Goal: Transaction & Acquisition: Purchase product/service

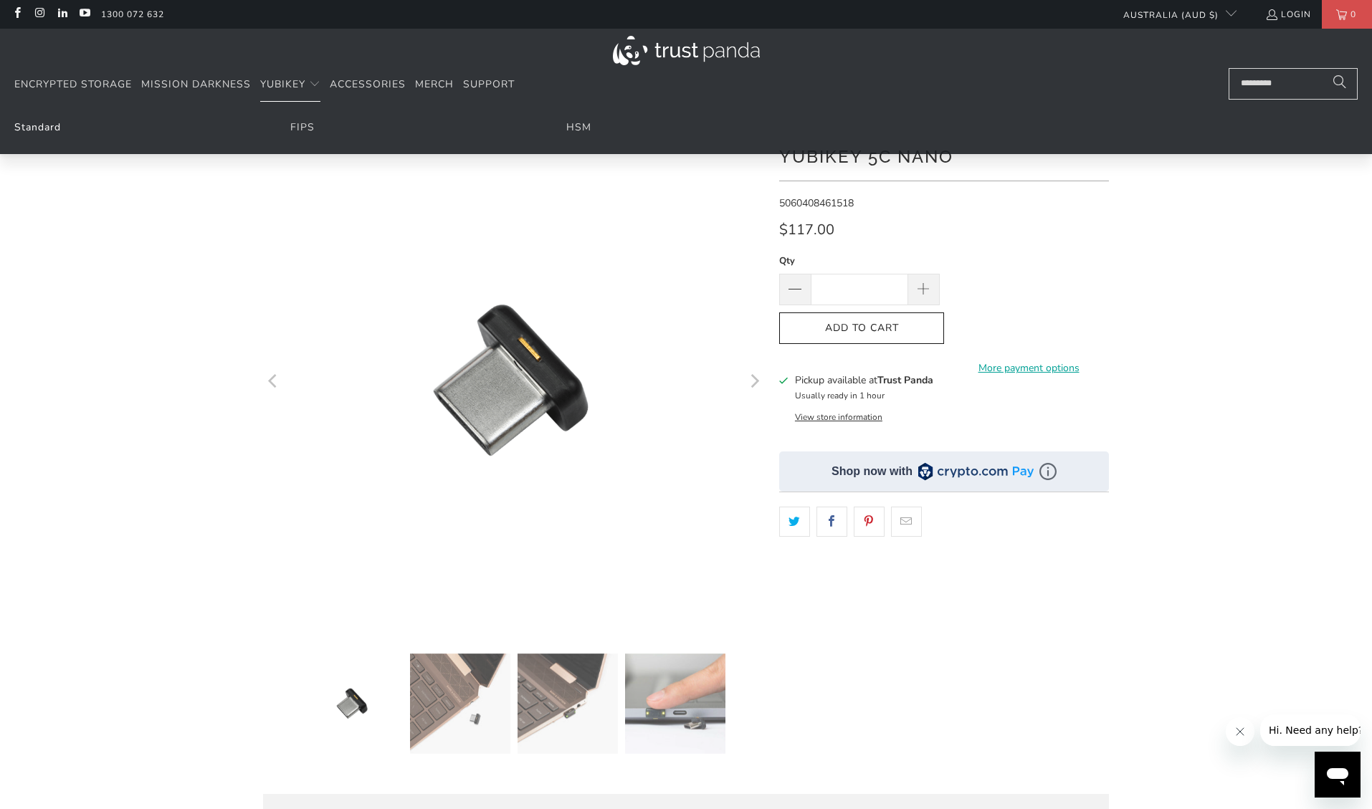
click at [49, 130] on link "Standard" at bounding box center [37, 127] width 47 height 14
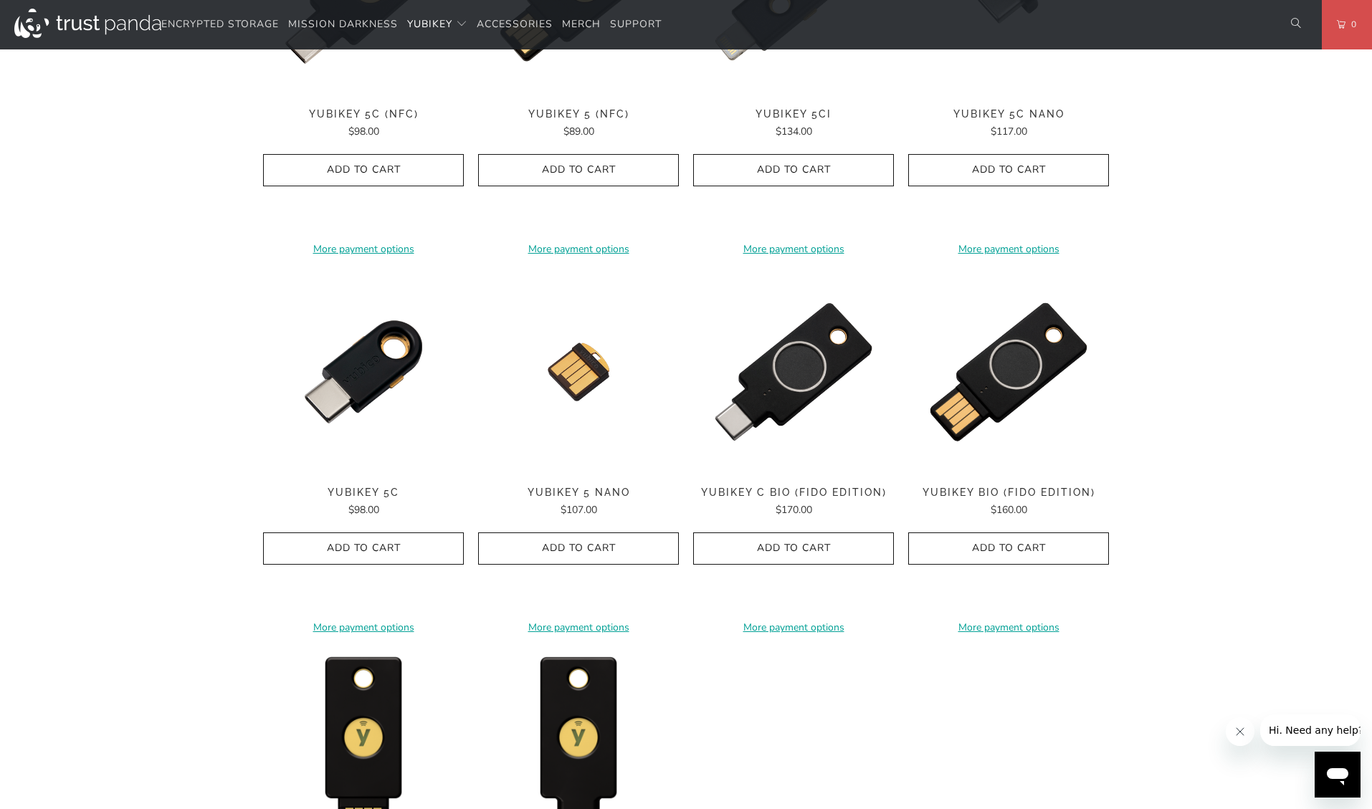
scroll to position [717, 0]
